Goal: Information Seeking & Learning: Learn about a topic

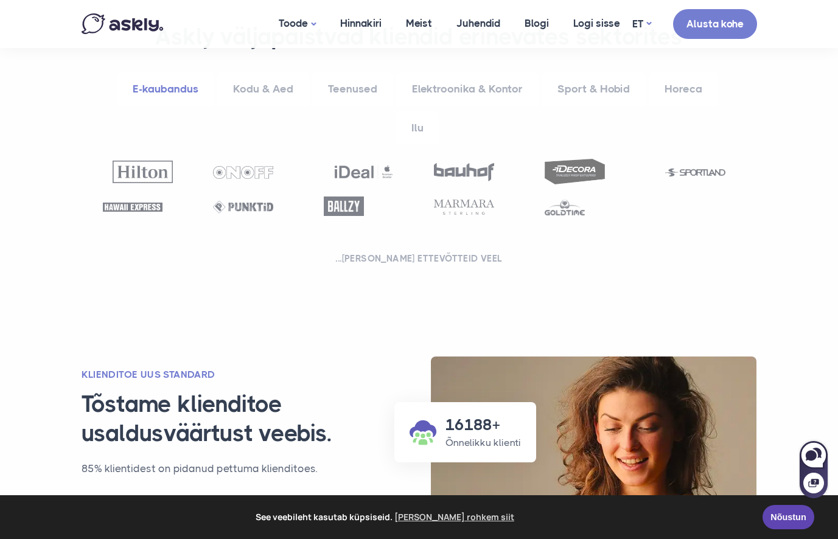
scroll to position [598, 0]
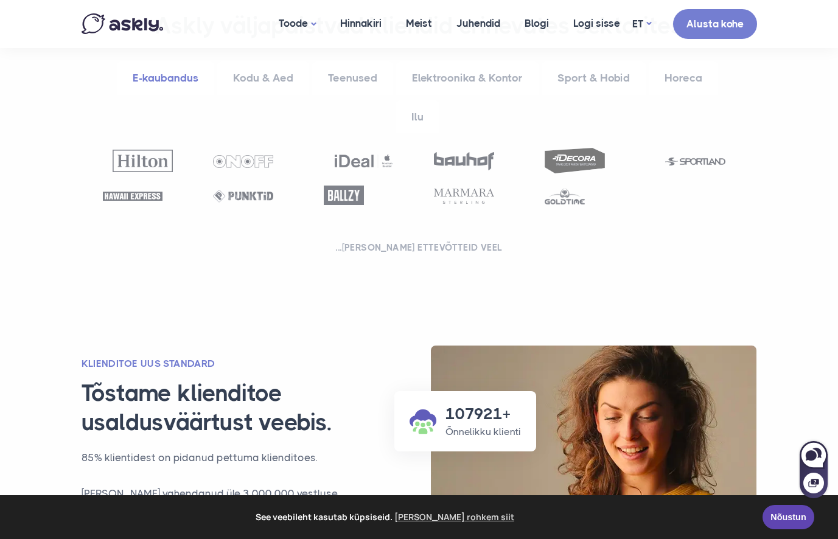
click at [664, 148] on div at bounding box center [420, 182] width 664 height 69
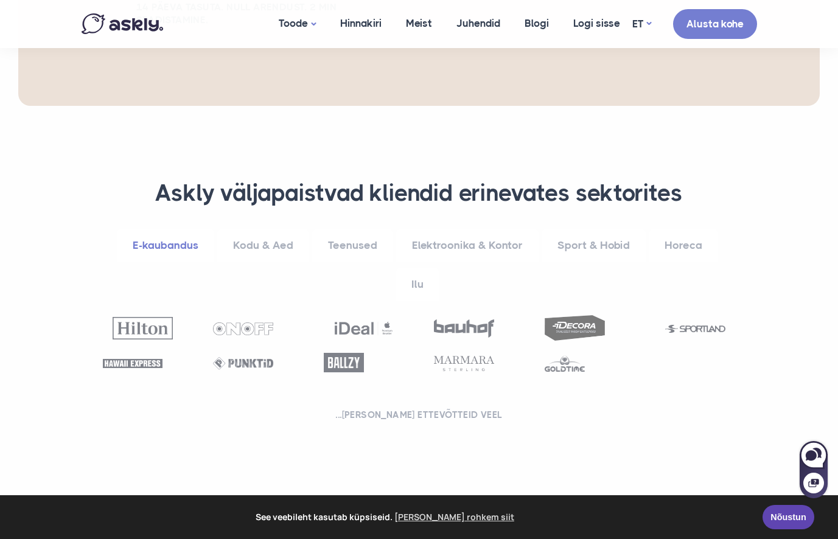
scroll to position [0, 0]
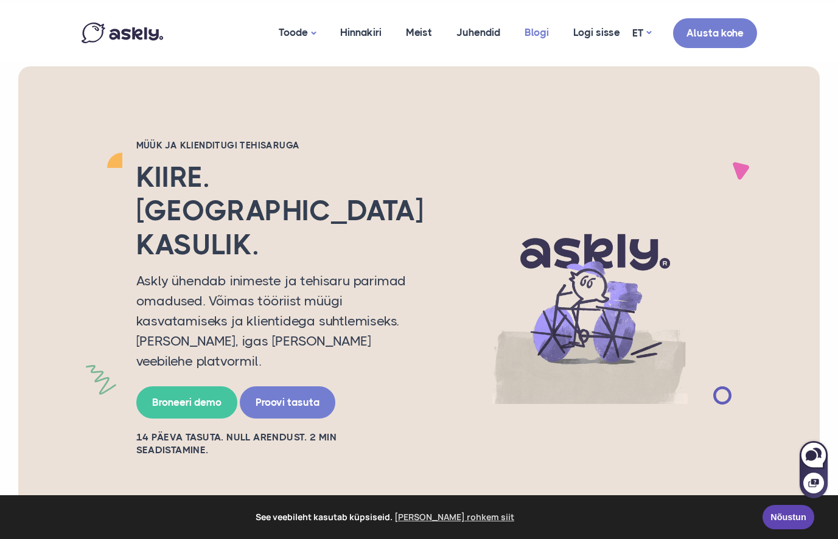
click at [532, 35] on link "Blogi" at bounding box center [537, 32] width 49 height 59
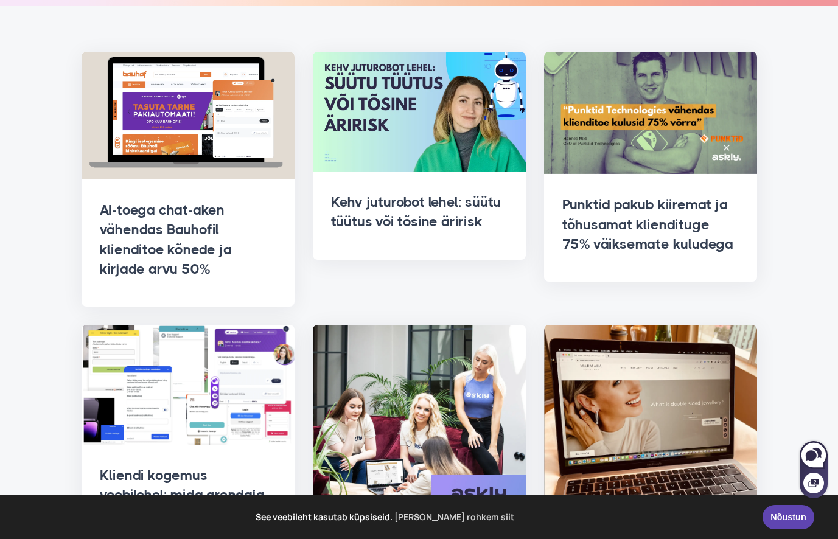
scroll to position [248, 0]
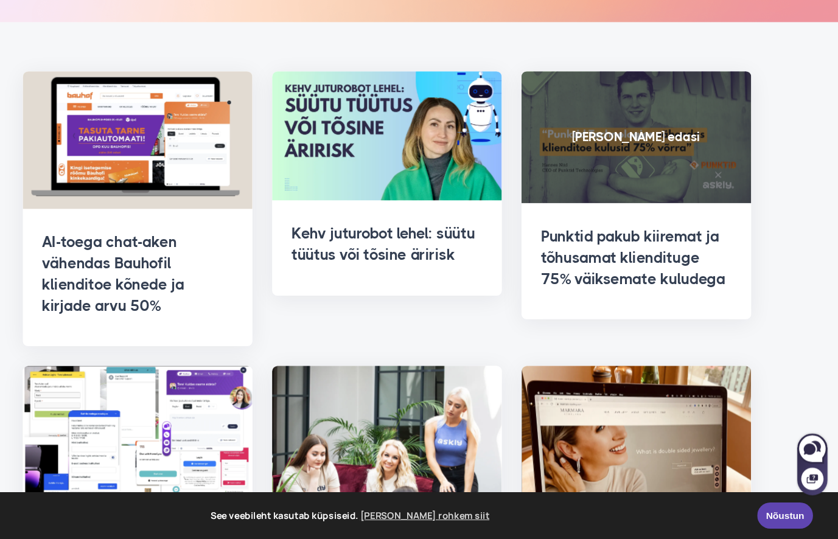
scroll to position [235, 0]
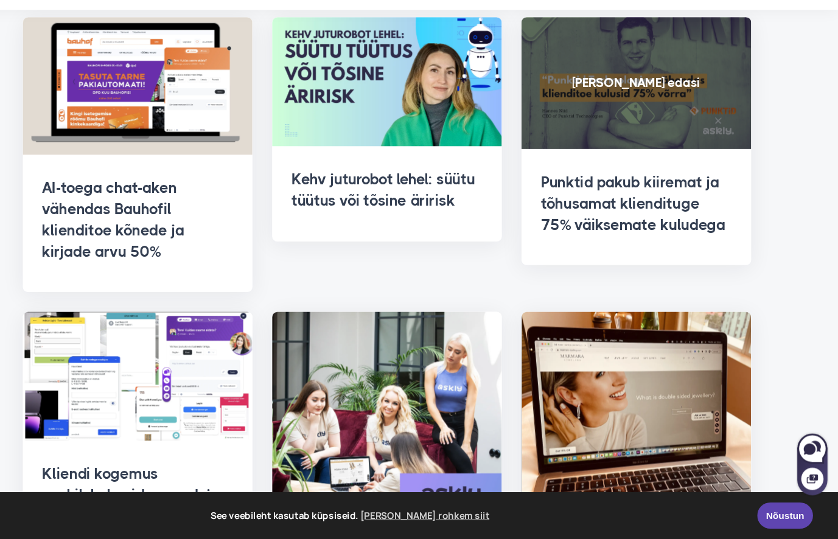
click at [645, 133] on span at bounding box center [650, 116] width 213 height 122
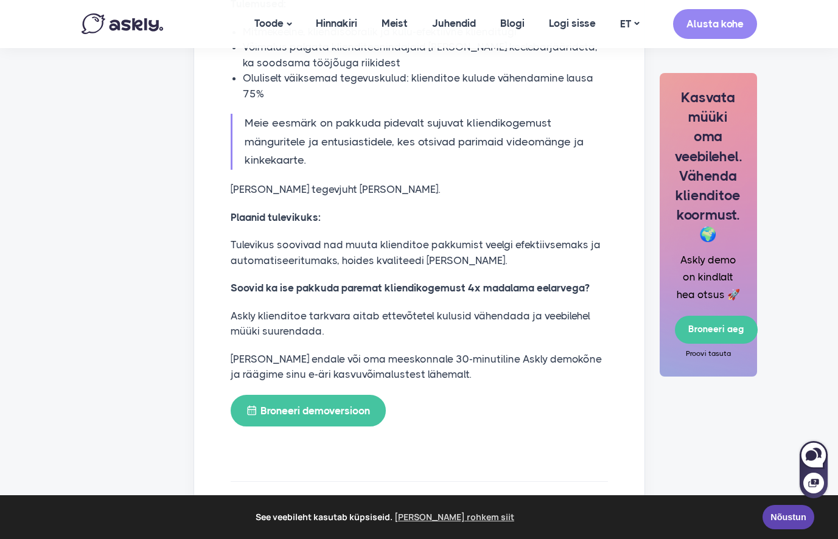
scroll to position [1948, 0]
